Goal: Obtain resource: Obtain resource

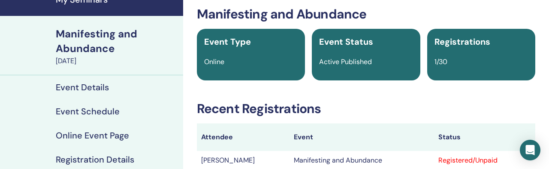
scroll to position [34, 0]
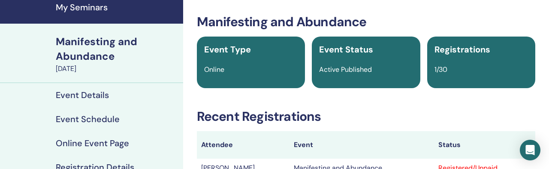
click at [84, 0] on link "My Seminars" at bounding box center [91, 9] width 183 height 30
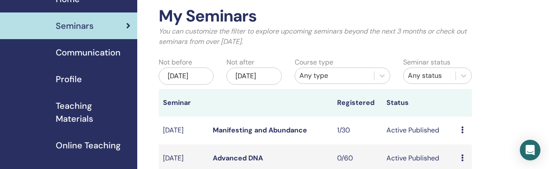
scroll to position [51, 0]
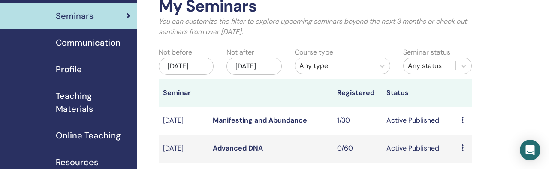
click at [67, 148] on link "Resources" at bounding box center [68, 161] width 137 height 27
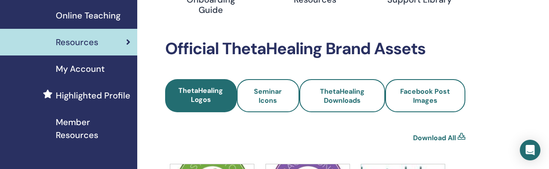
scroll to position [164, 0]
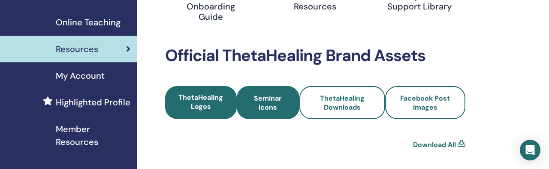
click at [278, 86] on link "Seminar Icons" at bounding box center [268, 102] width 63 height 33
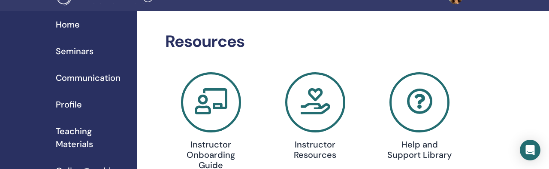
scroll to position [16, 0]
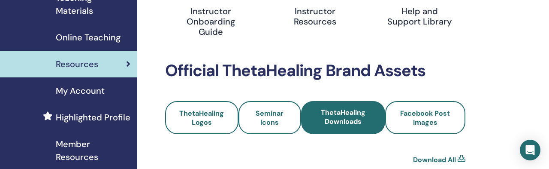
scroll to position [142, 0]
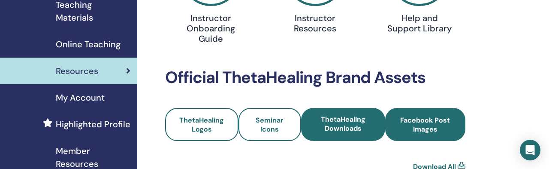
click at [426, 115] on span "Facebook Post Images" at bounding box center [425, 124] width 57 height 18
